Goal: Task Accomplishment & Management: Use online tool/utility

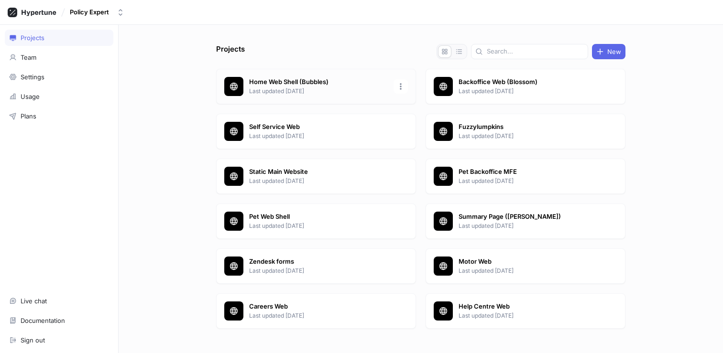
click at [335, 84] on p "Home Web Shell (Bubbles)" at bounding box center [318, 82] width 139 height 10
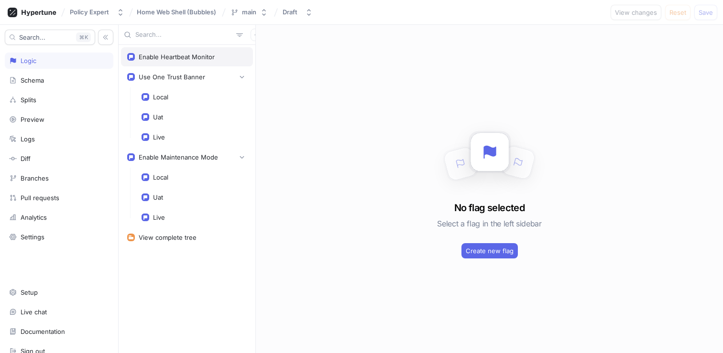
click at [187, 57] on div "Enable Heartbeat Monitor" at bounding box center [177, 57] width 76 height 8
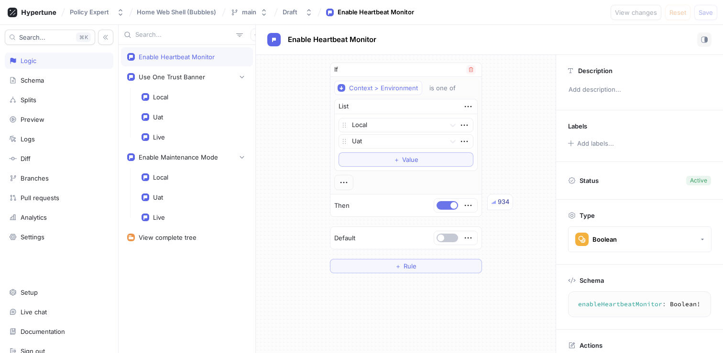
click at [451, 205] on span "button" at bounding box center [454, 205] width 7 height 7
click at [710, 11] on span "Save" at bounding box center [706, 13] width 14 height 6
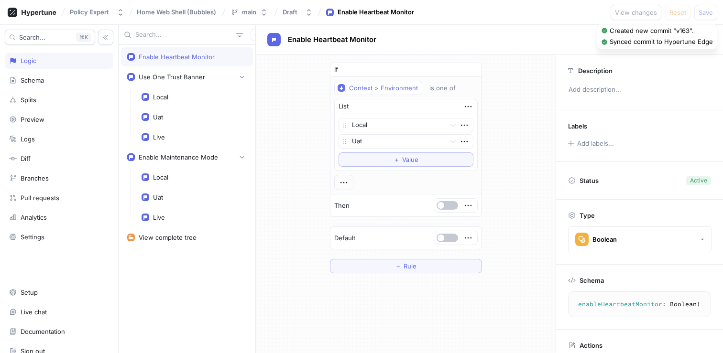
click at [513, 34] on div "Enable Heartbeat Monitor" at bounding box center [489, 40] width 444 height 14
click at [311, 197] on div "If Context > Environment is one of List Local Uat To pick up a draggable item, …" at bounding box center [406, 168] width 300 height 226
click at [453, 245] on div at bounding box center [456, 238] width 44 height 14
click at [444, 243] on div at bounding box center [455, 237] width 43 height 13
click at [444, 236] on button "button" at bounding box center [448, 238] width 22 height 9
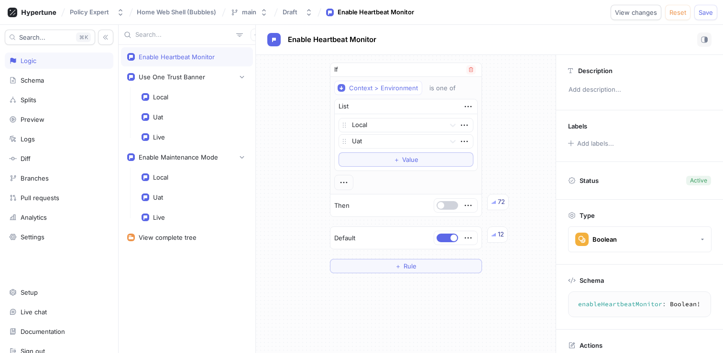
click at [448, 205] on button "button" at bounding box center [448, 205] width 22 height 9
click at [707, 13] on span "Save" at bounding box center [706, 13] width 14 height 6
